Goal: Transaction & Acquisition: Purchase product/service

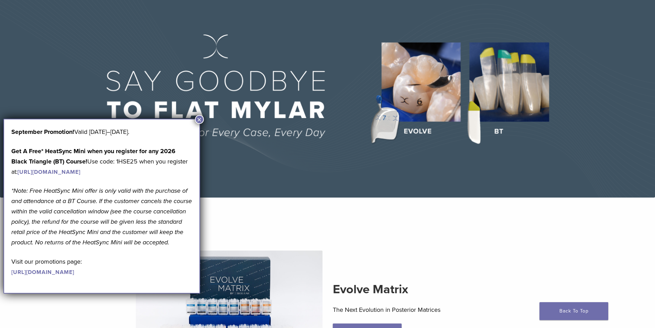
scroll to position [138, 0]
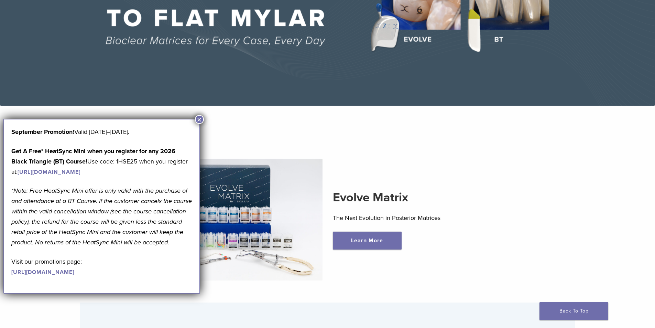
click at [200, 120] on button "×" at bounding box center [199, 119] width 9 height 9
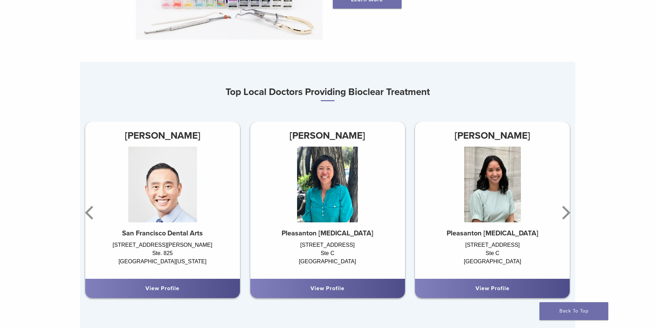
scroll to position [413, 0]
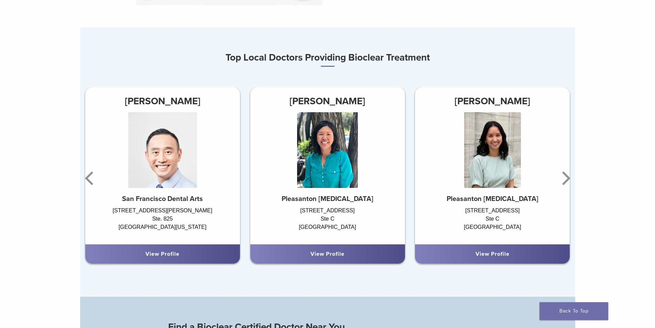
click at [572, 181] on div "Dr. Olivia Nguyen Pleasanton Prosthodontics 1475 Cedarwood Ln Ste C Pleasanton,…" at bounding box center [492, 178] width 165 height 182
click at [567, 181] on icon "Next" at bounding box center [566, 178] width 8 height 14
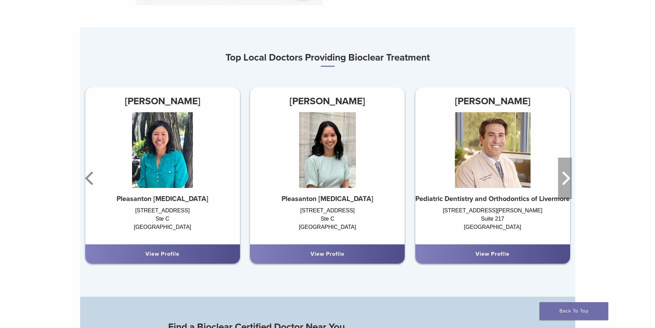
click at [569, 183] on icon "Next" at bounding box center [565, 178] width 14 height 41
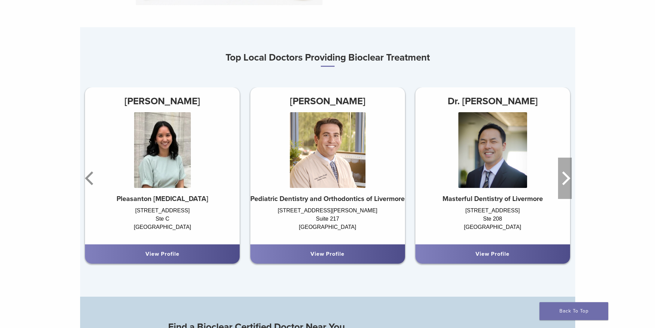
click at [570, 183] on icon "Next" at bounding box center [565, 178] width 14 height 41
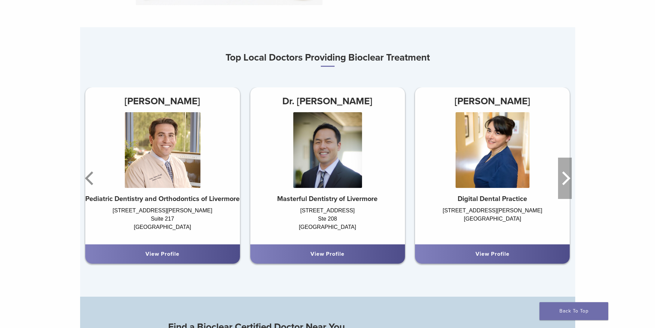
click at [570, 183] on icon "Next" at bounding box center [565, 178] width 14 height 41
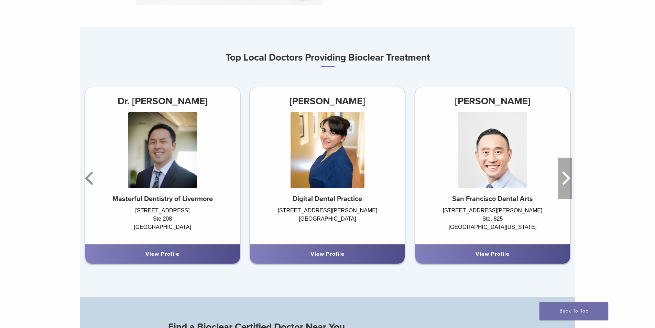
click at [570, 183] on icon "Next" at bounding box center [565, 178] width 14 height 41
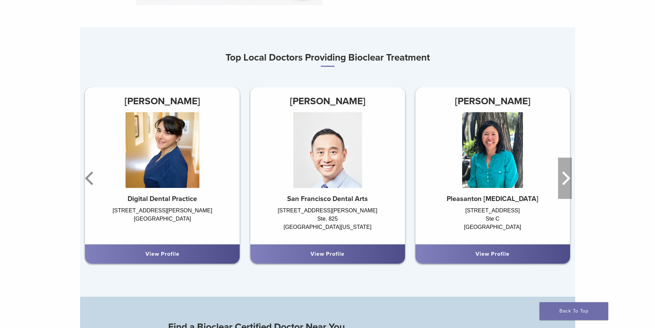
click at [570, 183] on icon "Next" at bounding box center [565, 178] width 14 height 41
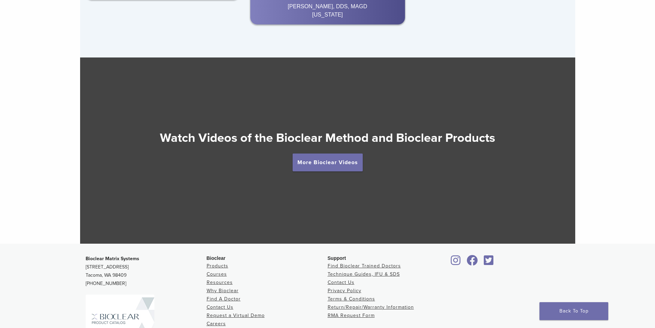
scroll to position [1204, 0]
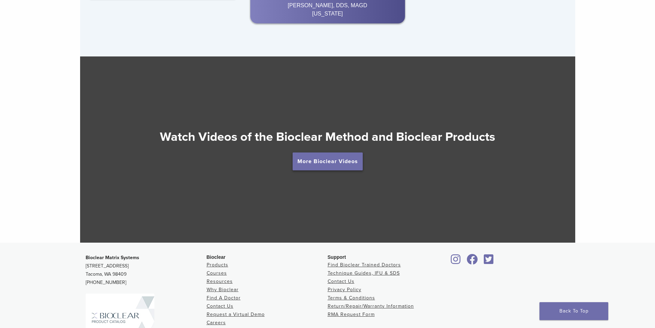
click at [341, 168] on link "More Bioclear Videos" at bounding box center [328, 161] width 70 height 18
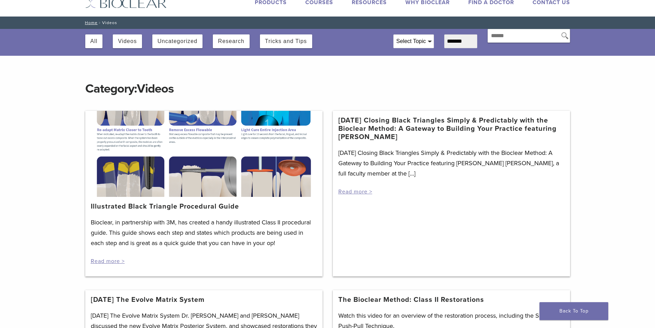
scroll to position [34, 0]
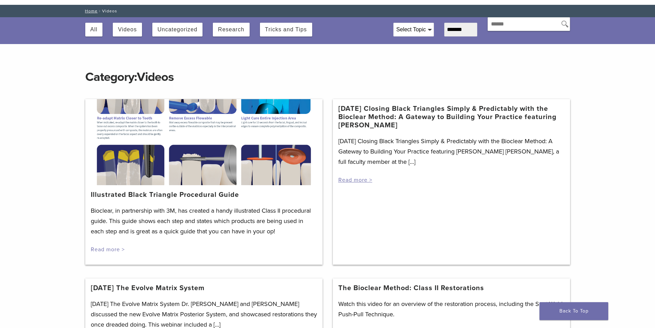
click at [107, 250] on link "Read more >" at bounding box center [108, 249] width 34 height 7
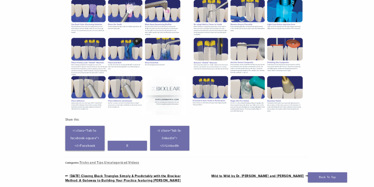
scroll to position [103, 0]
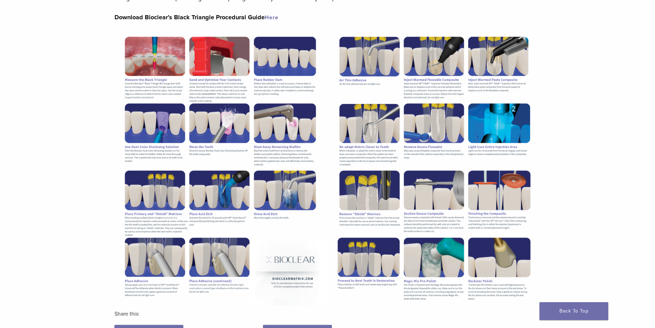
click at [202, 129] on img at bounding box center [221, 168] width 212 height 274
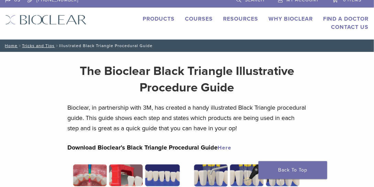
scroll to position [0, 0]
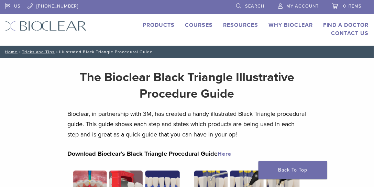
click at [150, 19] on div "US 1.855.712.5327 Search My Account 0 items Cart No products in the cart. Back …" at bounding box center [187, 23] width 374 height 46
click at [151, 24] on link "Products" at bounding box center [159, 25] width 32 height 7
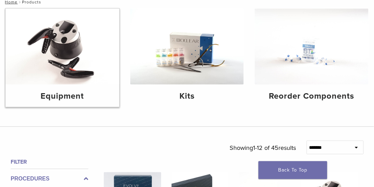
scroll to position [98, 0]
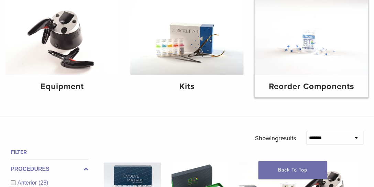
click at [299, 63] on img at bounding box center [312, 37] width 114 height 76
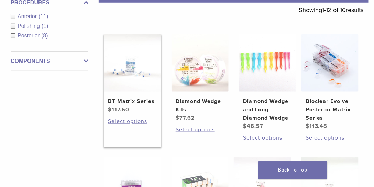
scroll to position [138, 0]
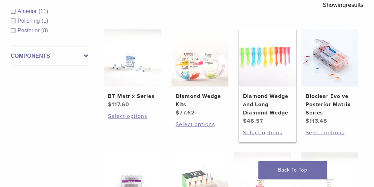
click at [261, 78] on img at bounding box center [267, 57] width 57 height 57
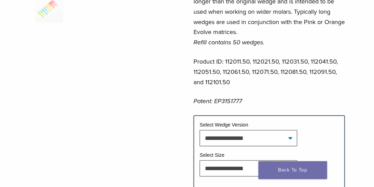
scroll to position [334, 0]
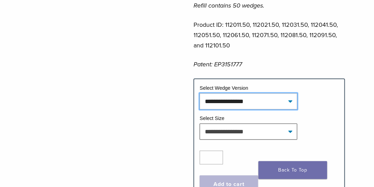
click at [215, 102] on select "**********" at bounding box center [248, 101] width 97 height 16
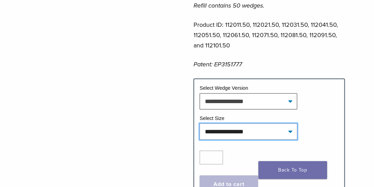
click at [228, 129] on select "**********" at bounding box center [248, 131] width 97 height 16
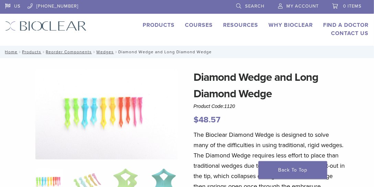
scroll to position [78, 0]
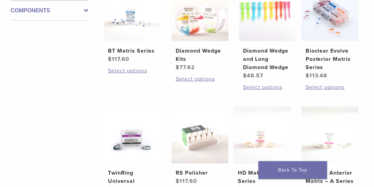
scroll to position [115, 0]
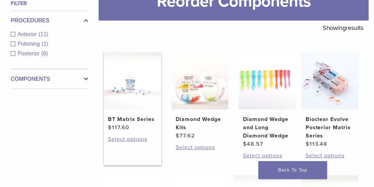
click at [146, 87] on img at bounding box center [132, 80] width 57 height 57
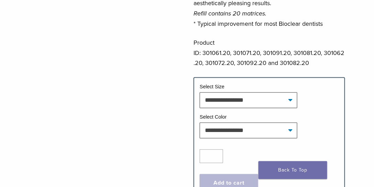
scroll to position [275, 0]
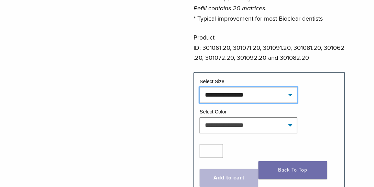
click at [236, 95] on select "**********" at bounding box center [248, 95] width 97 height 16
click at [200, 87] on select "**********" at bounding box center [248, 95] width 97 height 16
select select "*****"
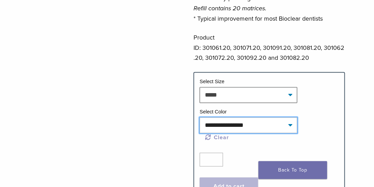
click at [212, 125] on select "**********" at bounding box center [248, 126] width 97 height 16
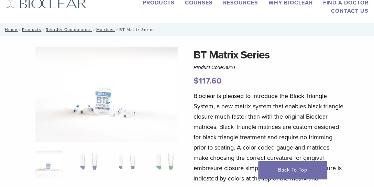
scroll to position [0, 0]
